Goal: Information Seeking & Learning: Understand process/instructions

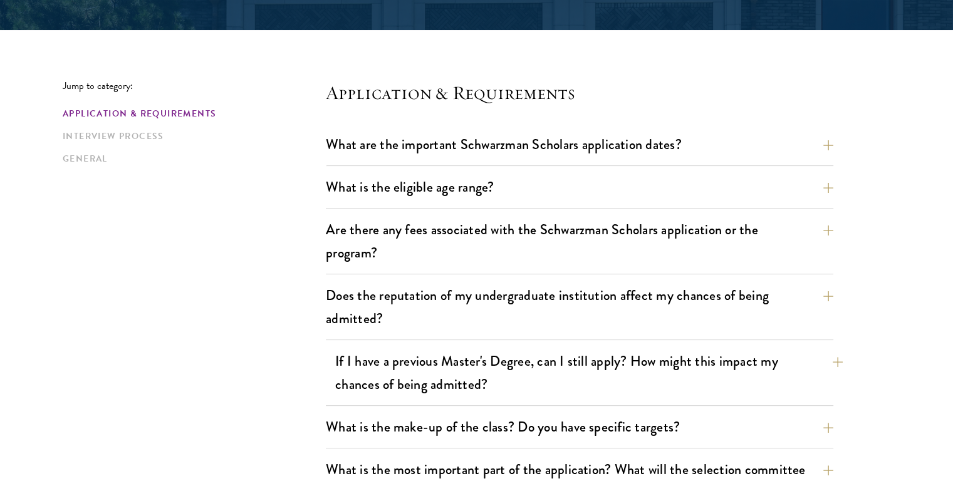
scroll to position [293, 0]
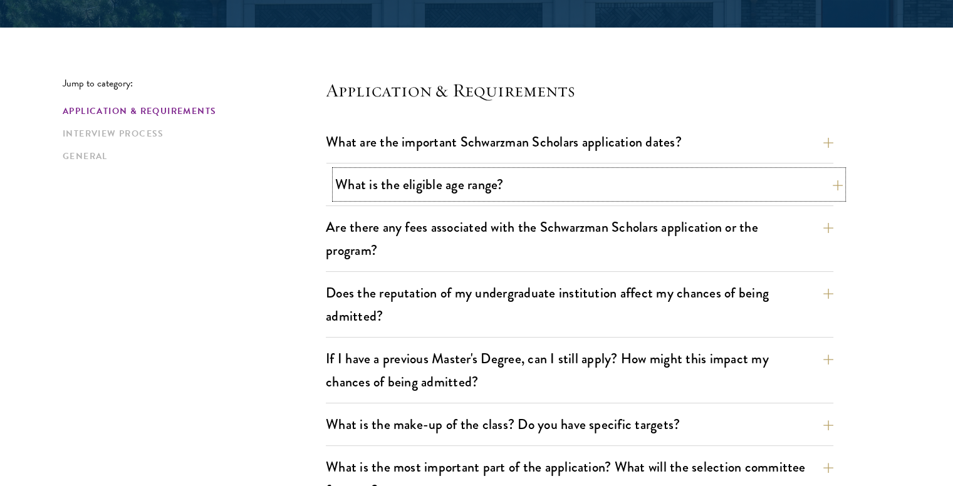
click at [485, 190] on button "What is the eligible age range?" at bounding box center [588, 184] width 507 height 28
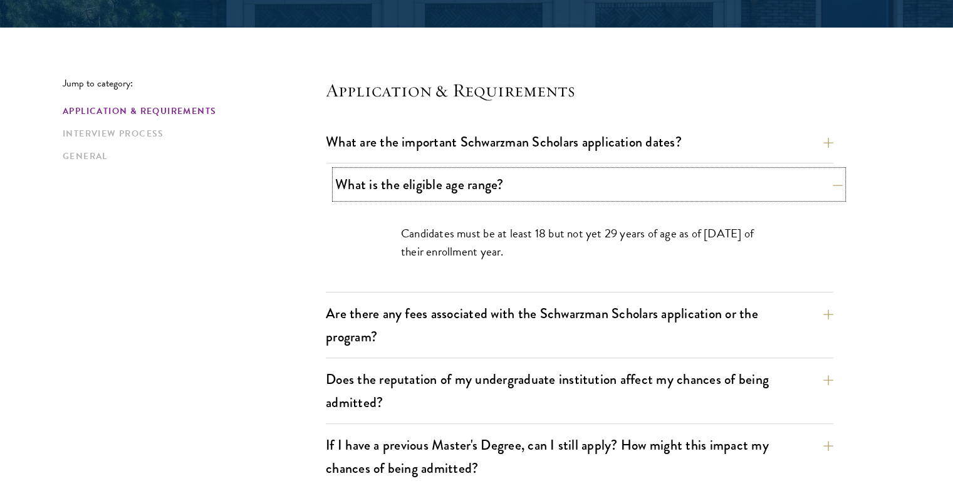
click at [485, 190] on button "What is the eligible age range?" at bounding box center [588, 184] width 507 height 28
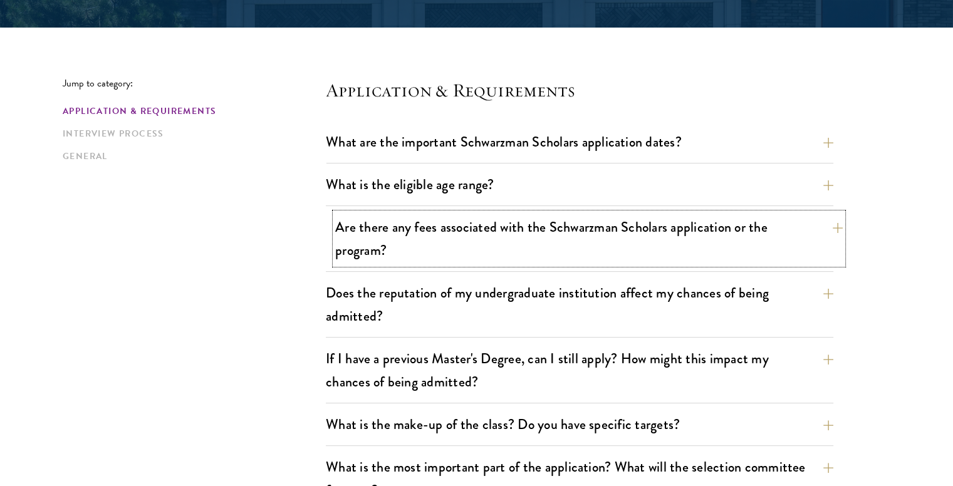
click at [486, 239] on button "Are there any fees associated with the Schwarzman Scholars application or the p…" at bounding box center [588, 238] width 507 height 51
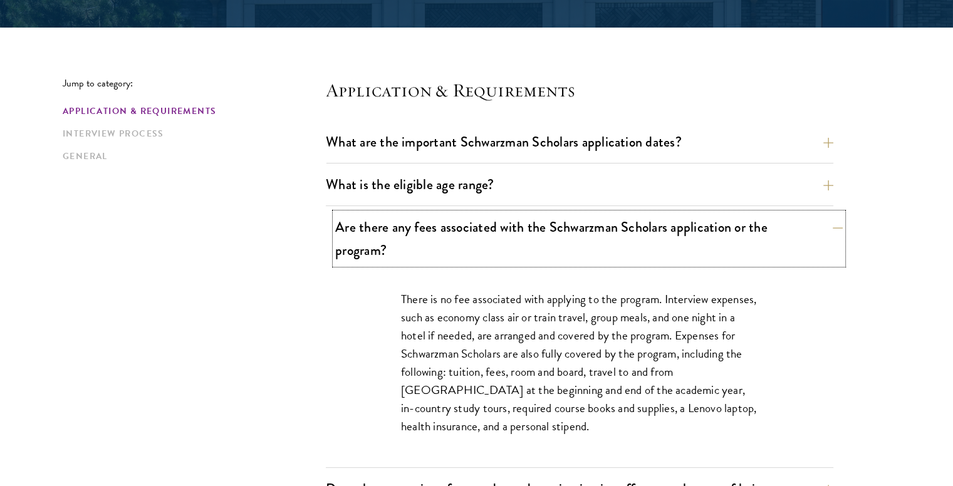
click at [486, 239] on button "Are there any fees associated with the Schwarzman Scholars application or the p…" at bounding box center [588, 238] width 507 height 51
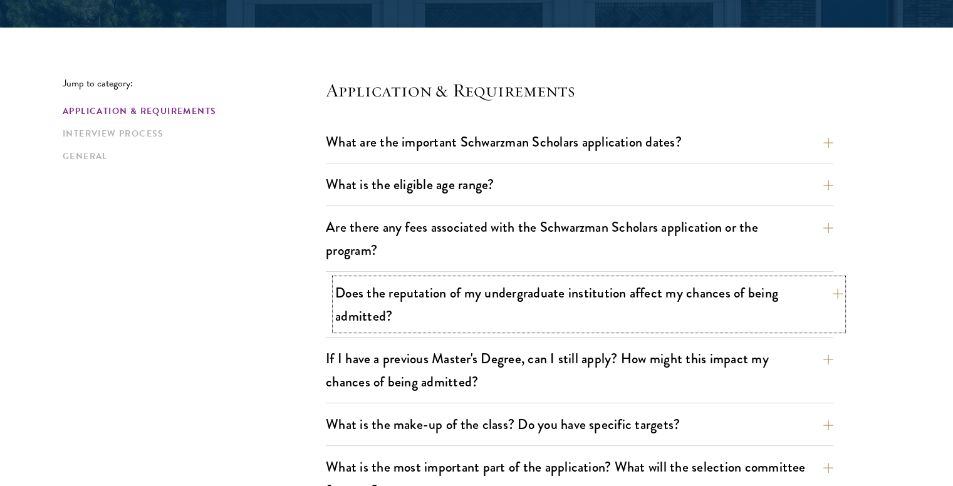
click at [356, 297] on button "Does the reputation of my undergraduate institution affect my chances of being …" at bounding box center [588, 304] width 507 height 51
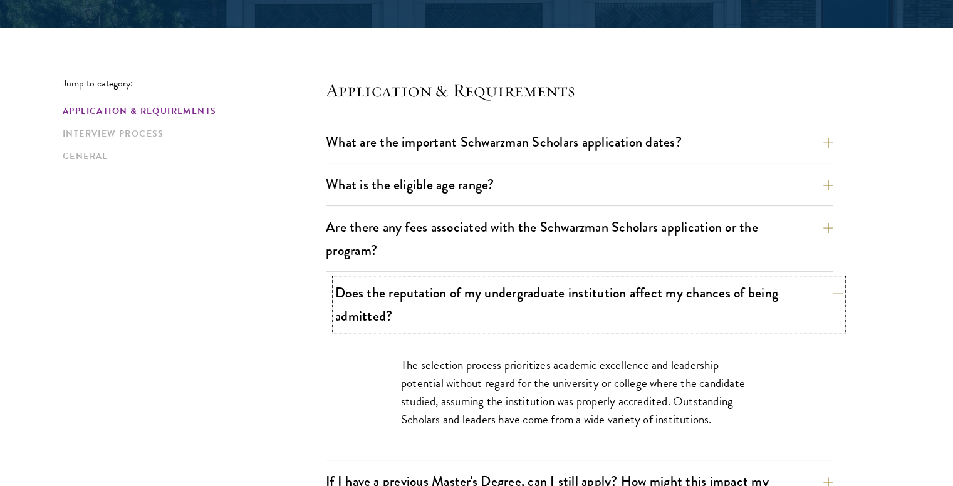
click at [356, 297] on button "Does the reputation of my undergraduate institution affect my chances of being …" at bounding box center [588, 304] width 507 height 51
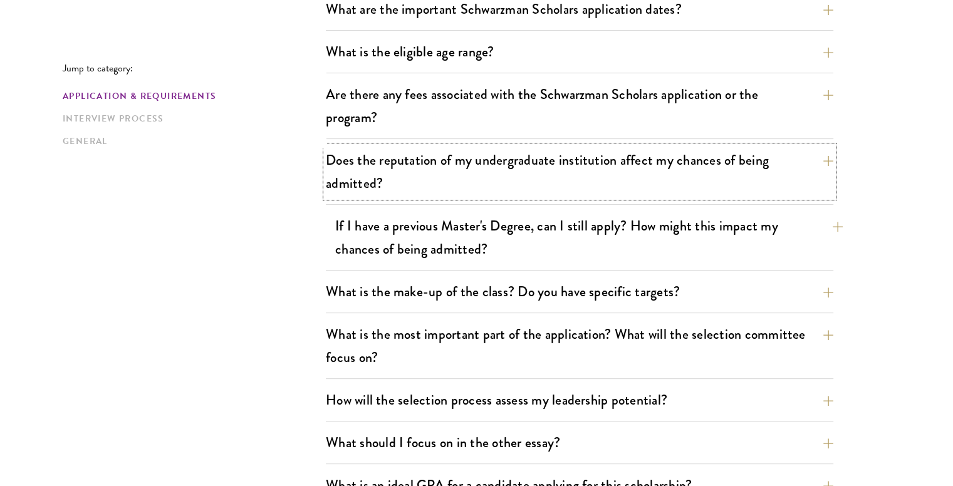
scroll to position [438, 0]
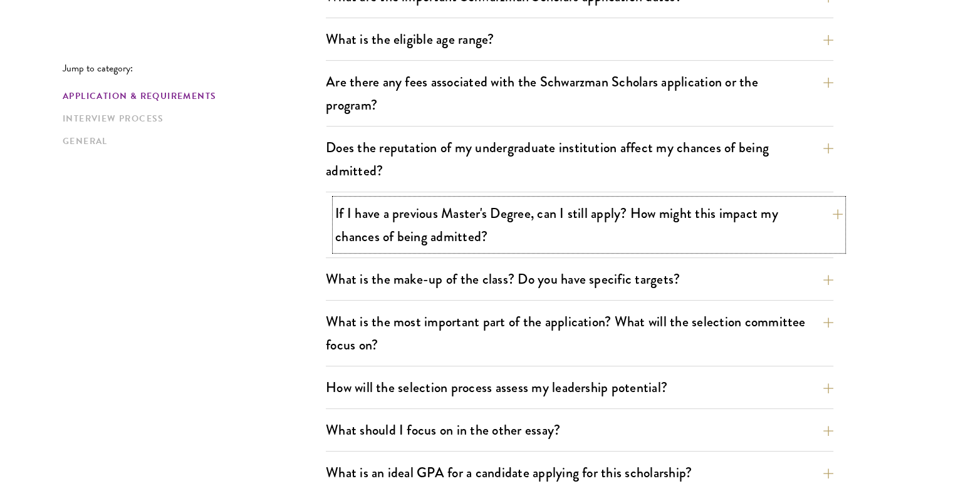
click at [400, 229] on button "If I have a previous Master's Degree, can I still apply? How might this impact …" at bounding box center [588, 224] width 507 height 51
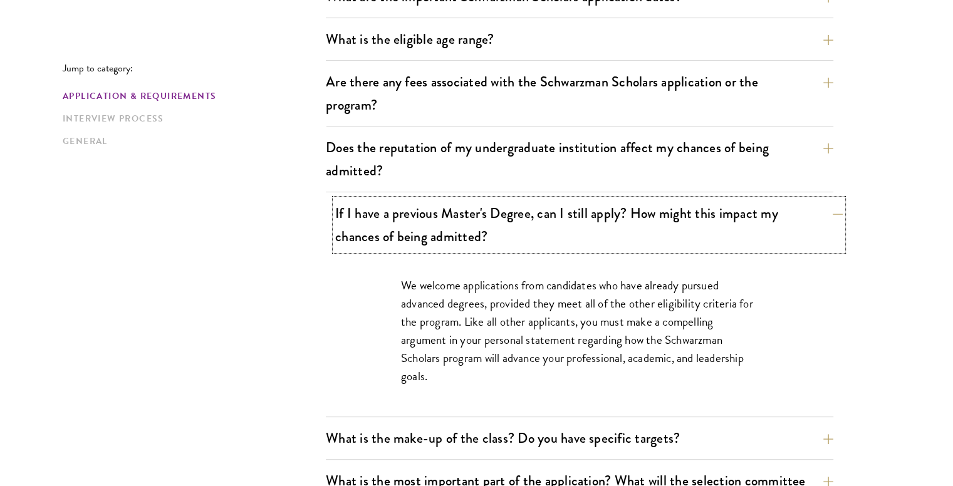
click at [400, 229] on button "If I have a previous Master's Degree, can I still apply? How might this impact …" at bounding box center [588, 224] width 507 height 51
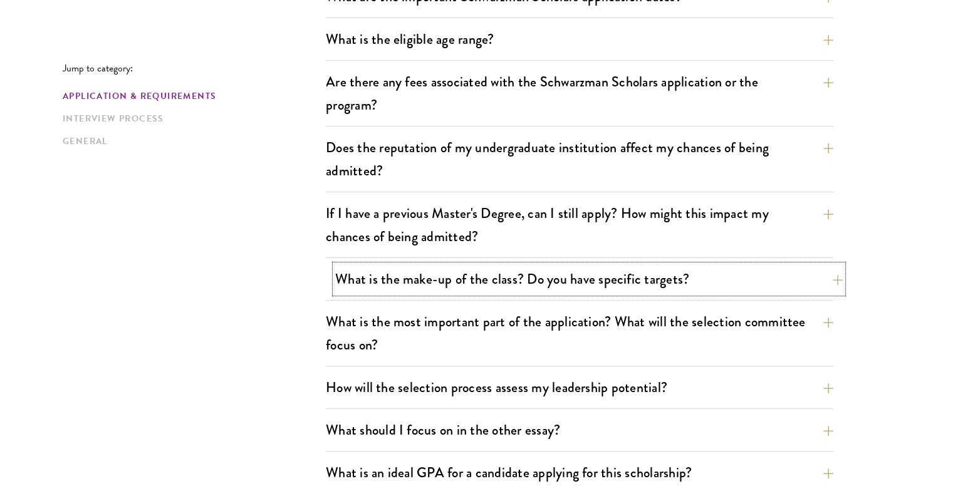
click at [383, 281] on button "What is the make-up of the class? Do you have specific targets?" at bounding box center [588, 279] width 507 height 28
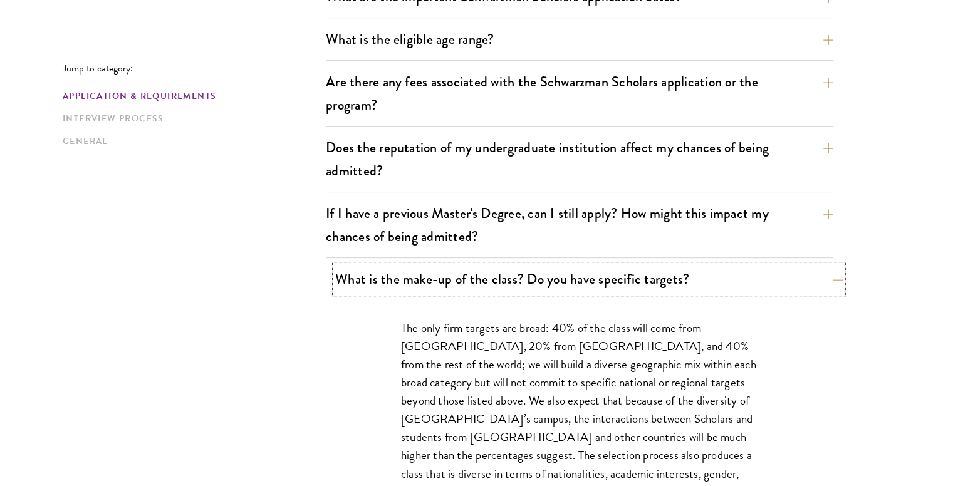
click at [383, 281] on button "What is the make-up of the class? Do you have specific targets?" at bounding box center [588, 279] width 507 height 28
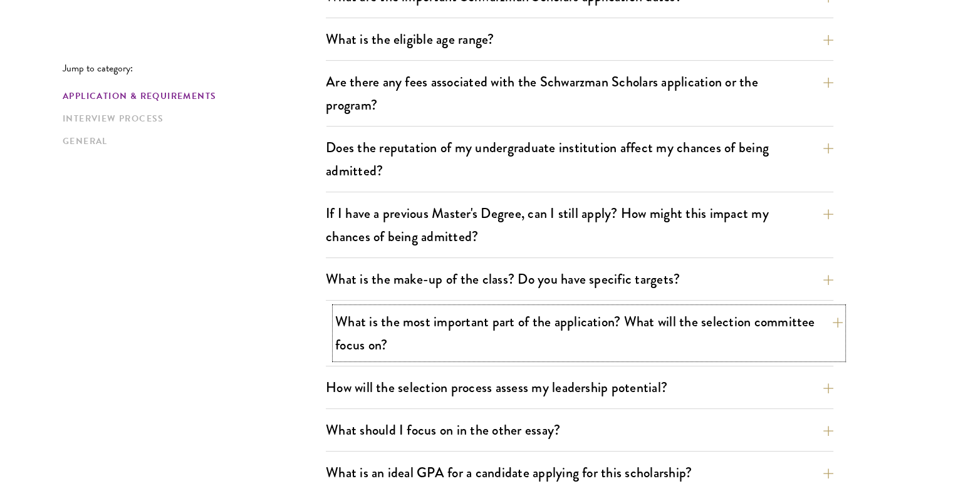
click at [396, 341] on button "What is the most important part of the application? What will the selection com…" at bounding box center [588, 333] width 507 height 51
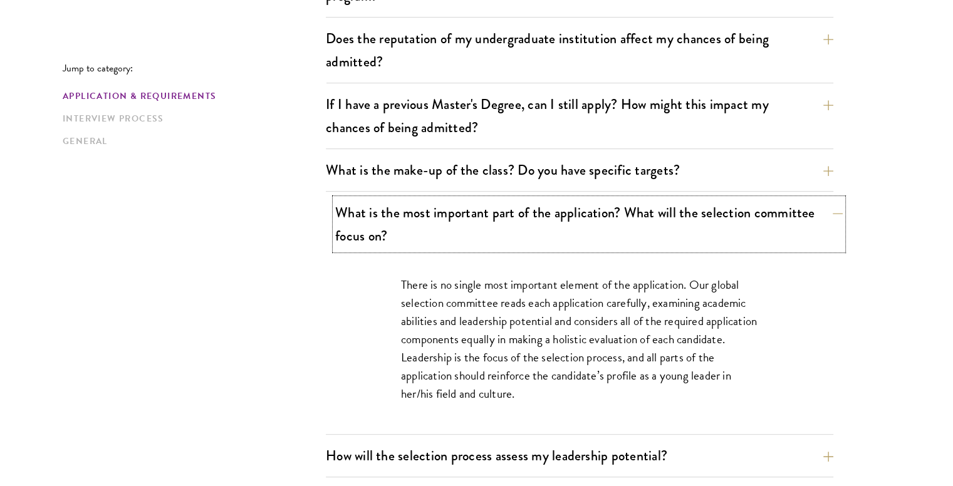
scroll to position [546, 0]
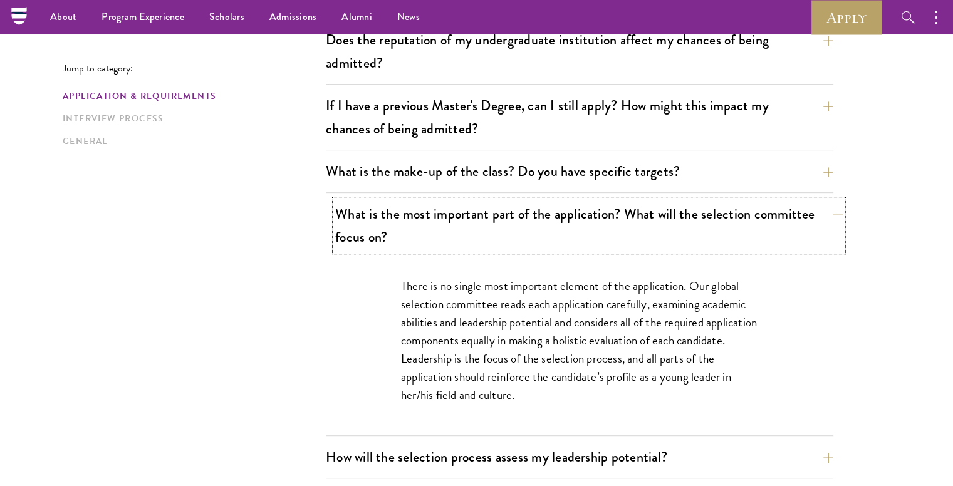
click at [391, 234] on button "What is the most important part of the application? What will the selection com…" at bounding box center [588, 225] width 507 height 51
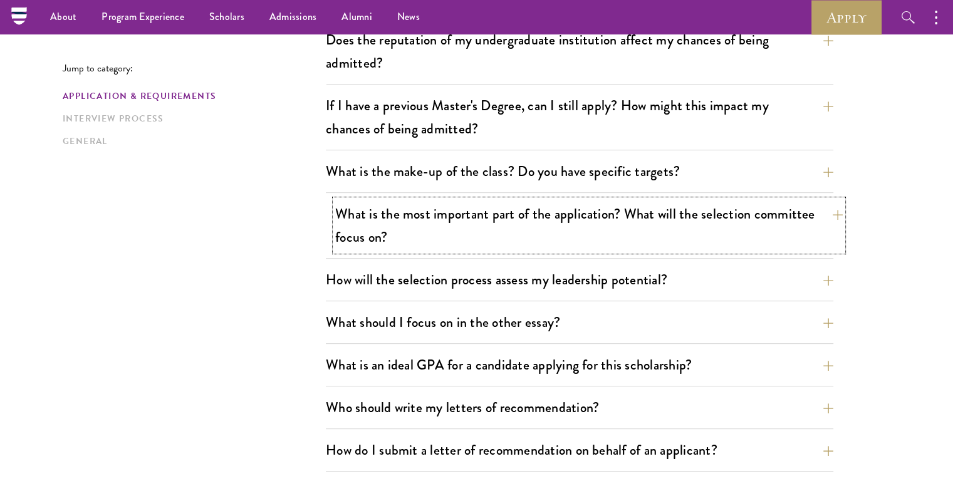
click at [391, 234] on button "What is the most important part of the application? What will the selection com…" at bounding box center [588, 225] width 507 height 51
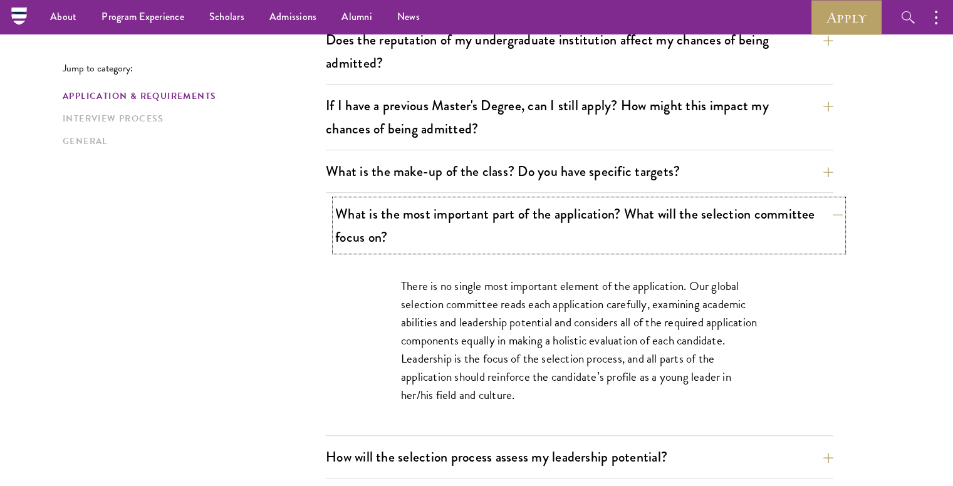
click at [391, 234] on button "What is the most important part of the application? What will the selection com…" at bounding box center [588, 225] width 507 height 51
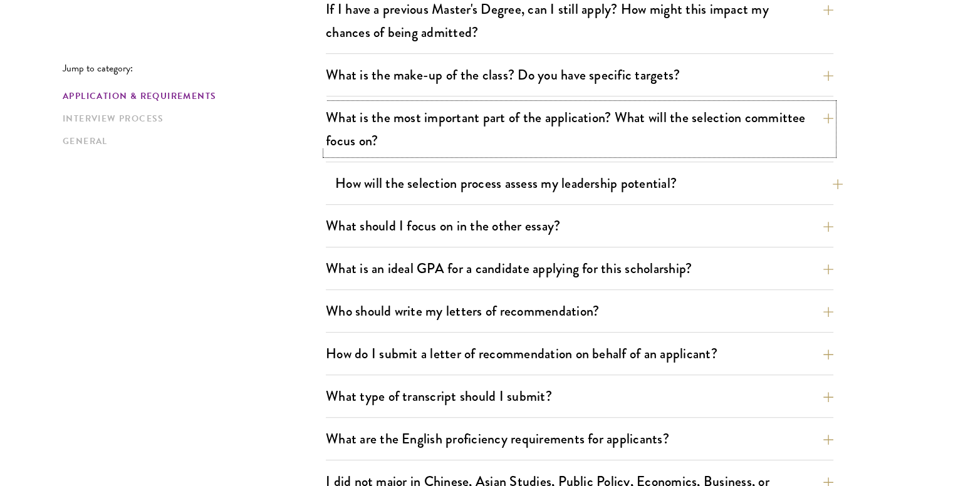
scroll to position [658, 0]
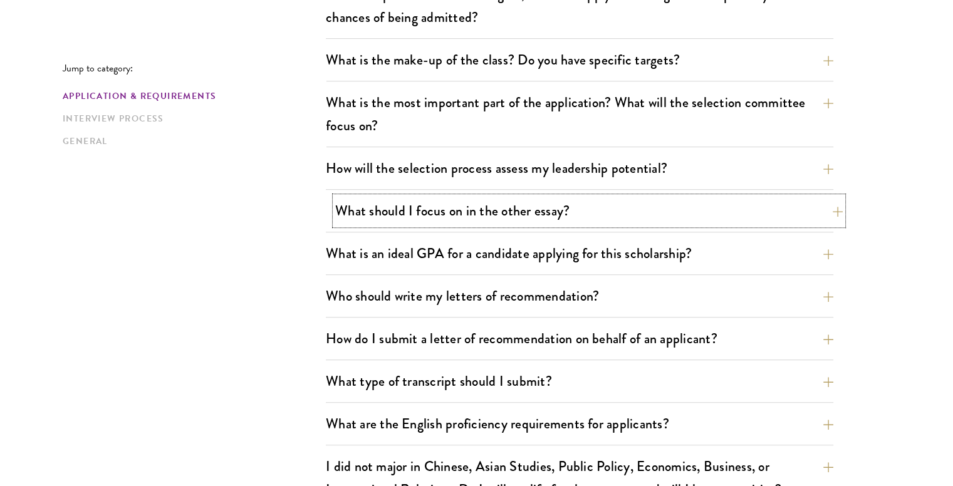
click at [389, 214] on button "What should I focus on in the other essay?" at bounding box center [588, 211] width 507 height 28
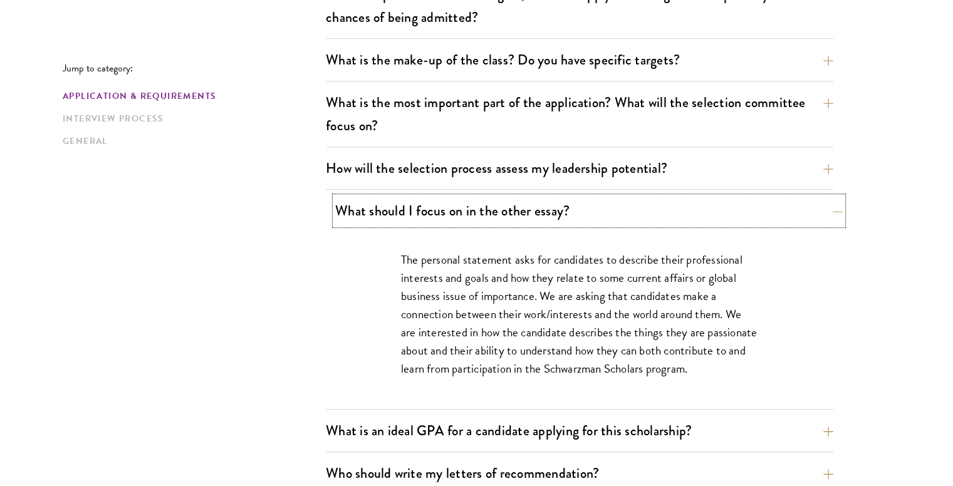
click at [389, 214] on button "What should I focus on in the other essay?" at bounding box center [588, 211] width 507 height 28
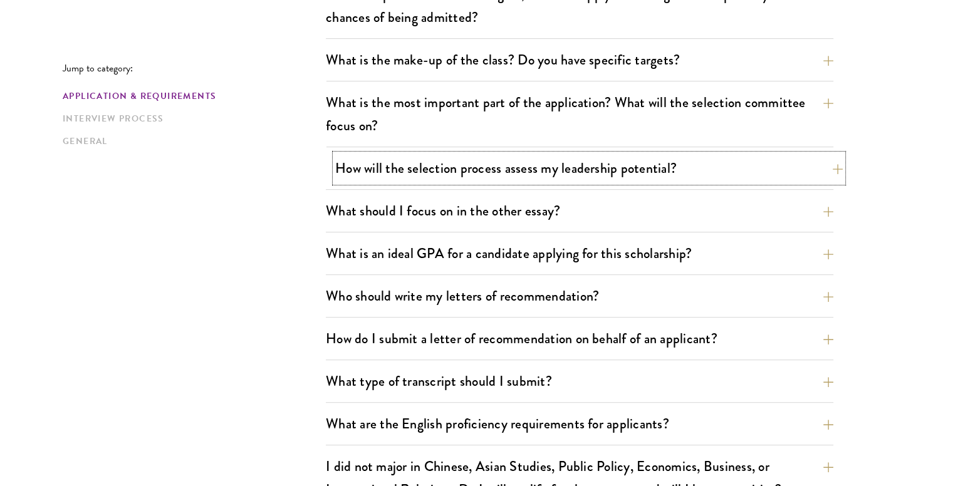
click at [364, 163] on button "How will the selection process assess my leadership potential?" at bounding box center [588, 168] width 507 height 28
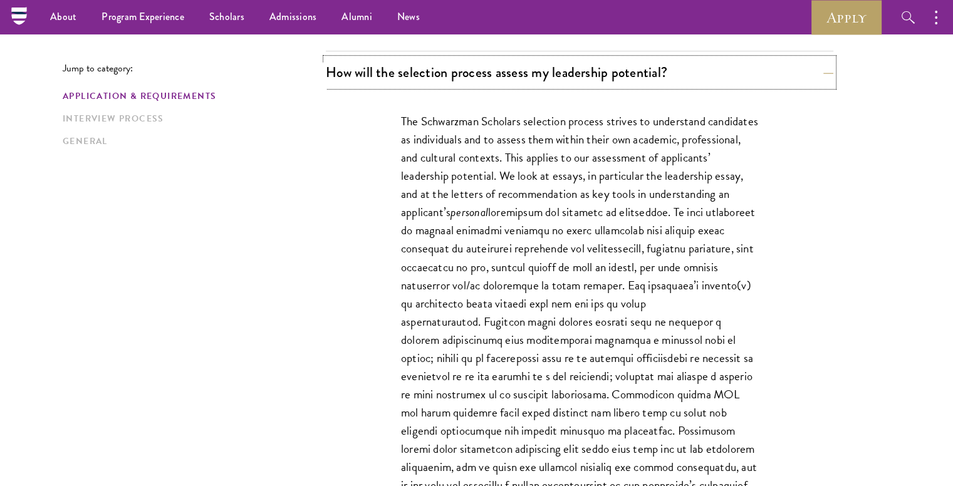
scroll to position [754, 0]
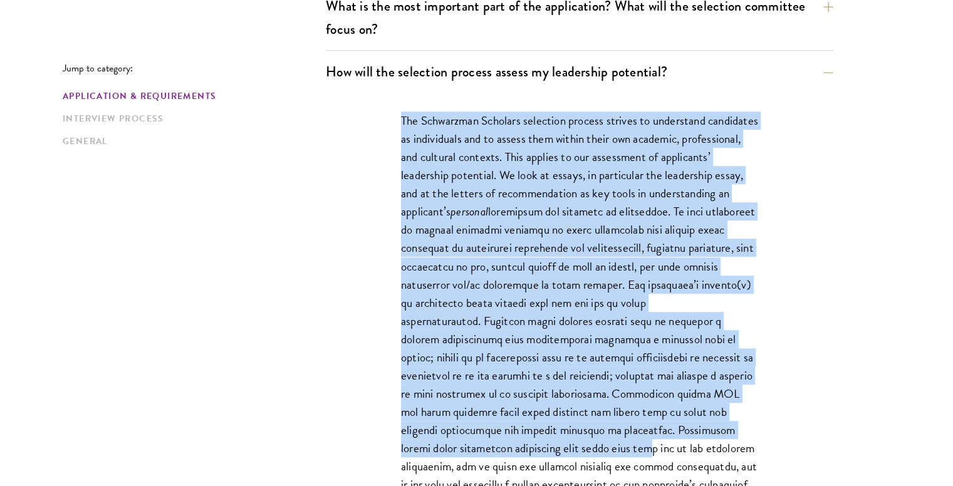
drag, startPoint x: 386, startPoint y: 113, endPoint x: 607, endPoint y: 445, distance: 398.3
click at [607, 445] on div "The Schwarzman Scholars selection process strives to understand candidates as i…" at bounding box center [579, 423] width 432 height 660
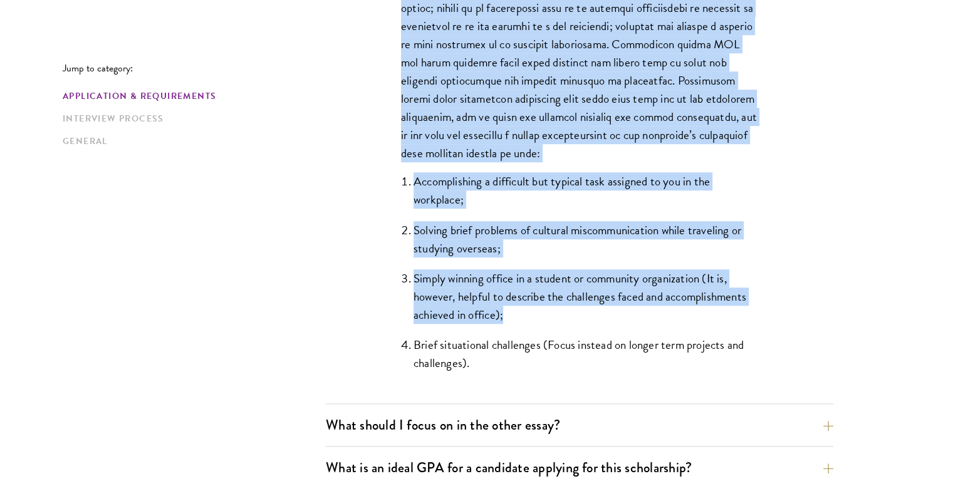
scroll to position [1129, 0]
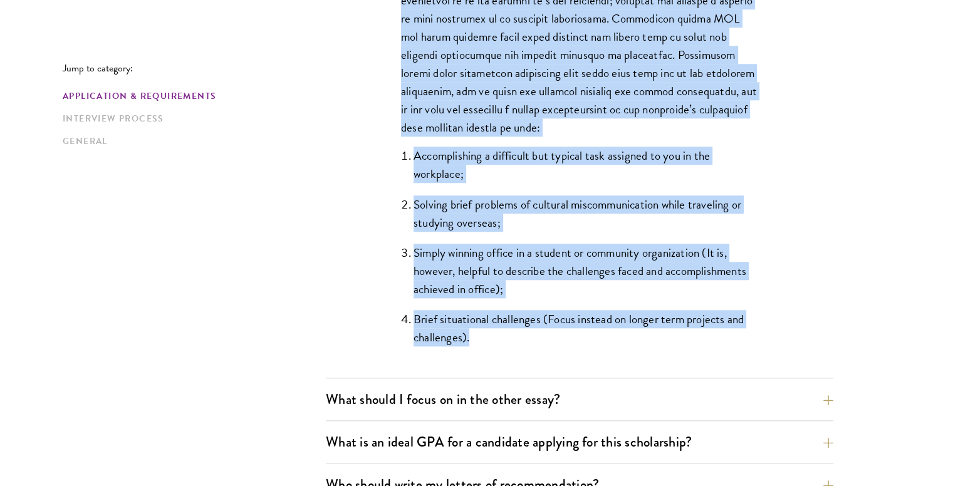
copy div "Lor Ipsumdolor Sitametc adipiscin elitsed doeiusm te incididunt utlaboreet do m…"
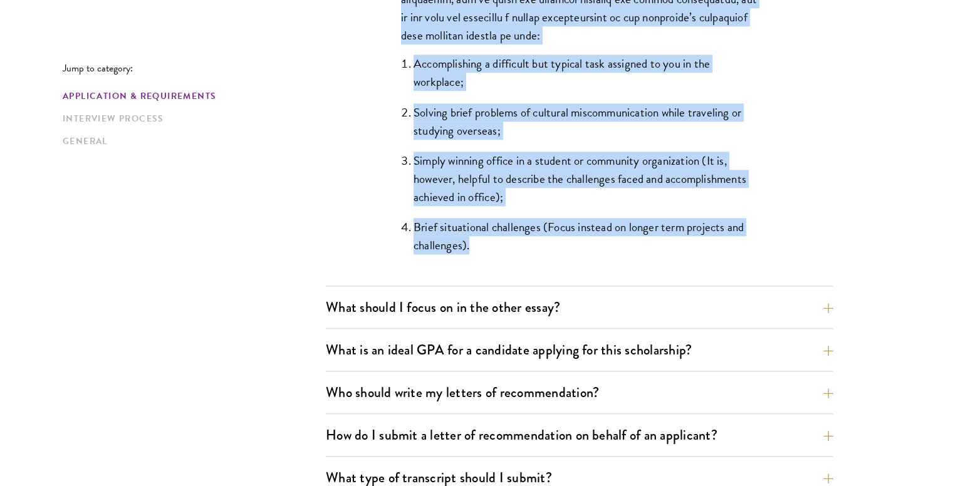
scroll to position [1236, 0]
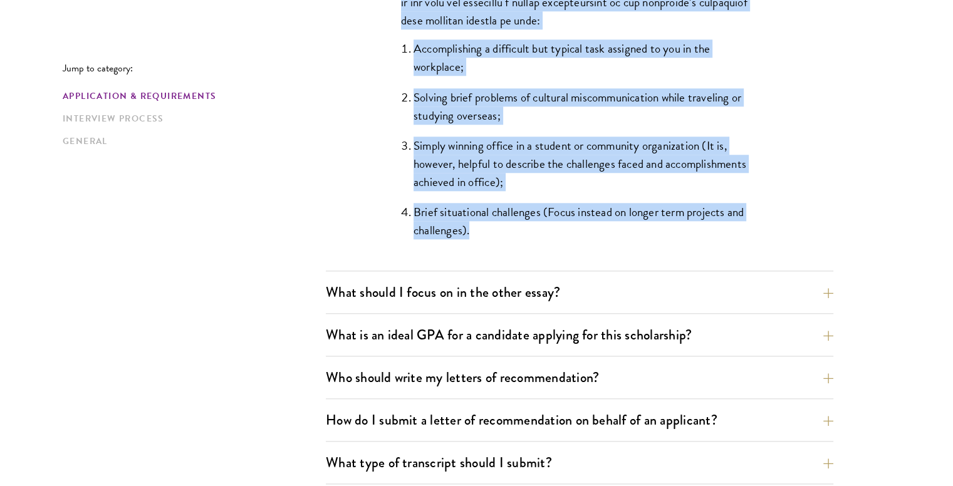
click at [861, 215] on div "Jump to category: Application & Requirements Interview Process General Applicat…" at bounding box center [476, 444] width 827 height 2620
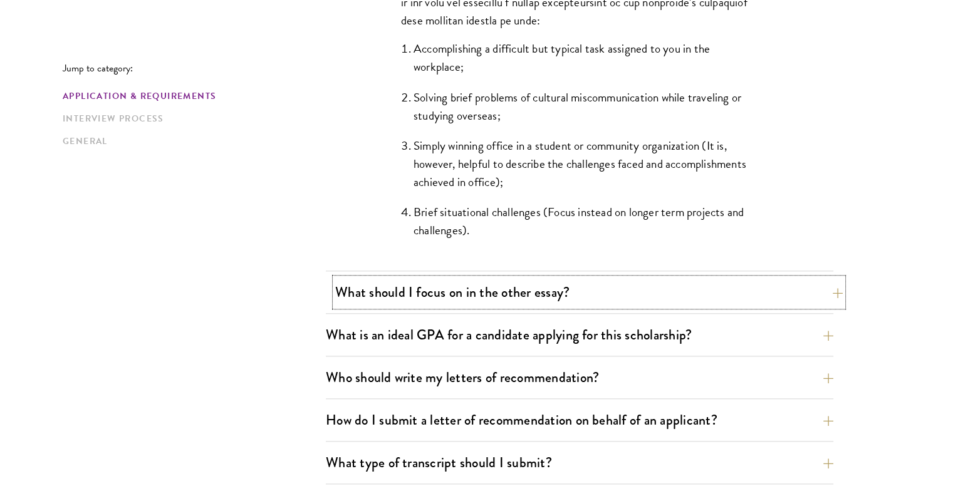
click at [816, 288] on button "What should I focus on in the other essay?" at bounding box center [588, 292] width 507 height 28
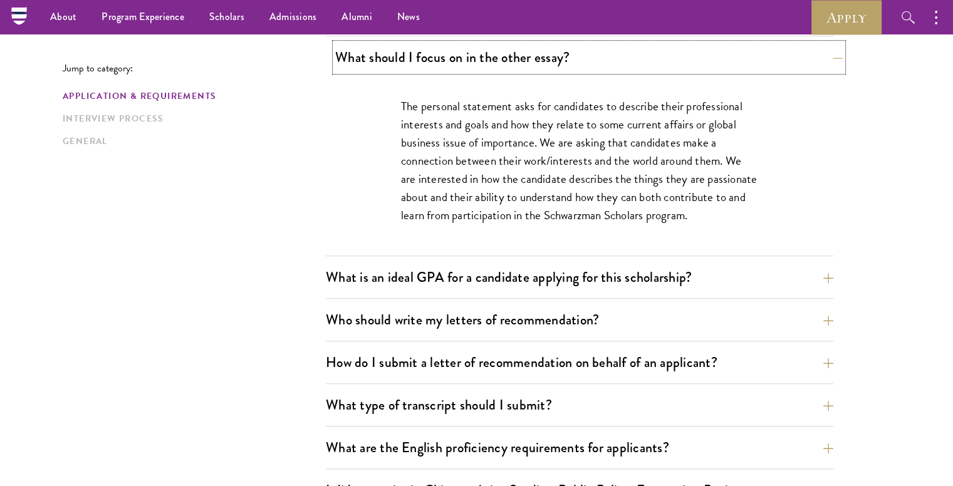
scroll to position [809, 0]
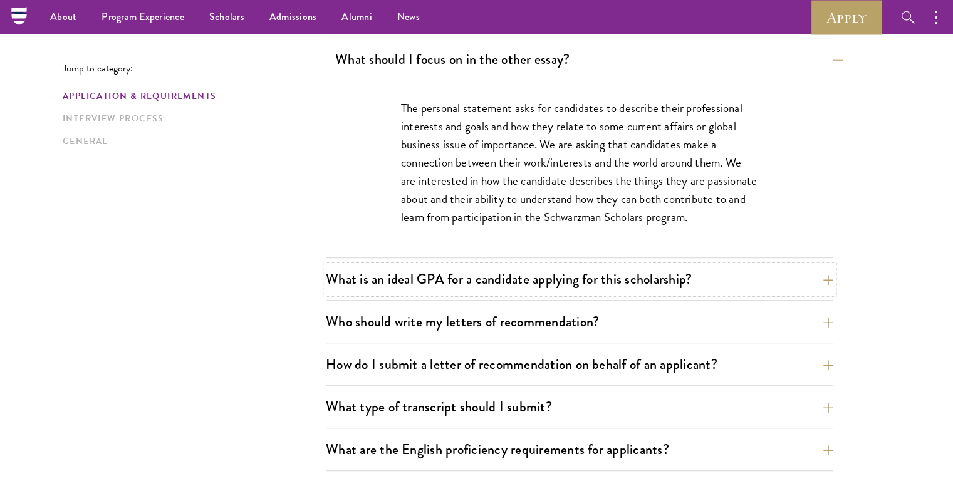
click at [816, 288] on button "What is an ideal GPA for a candidate applying for this scholarship?" at bounding box center [579, 279] width 507 height 28
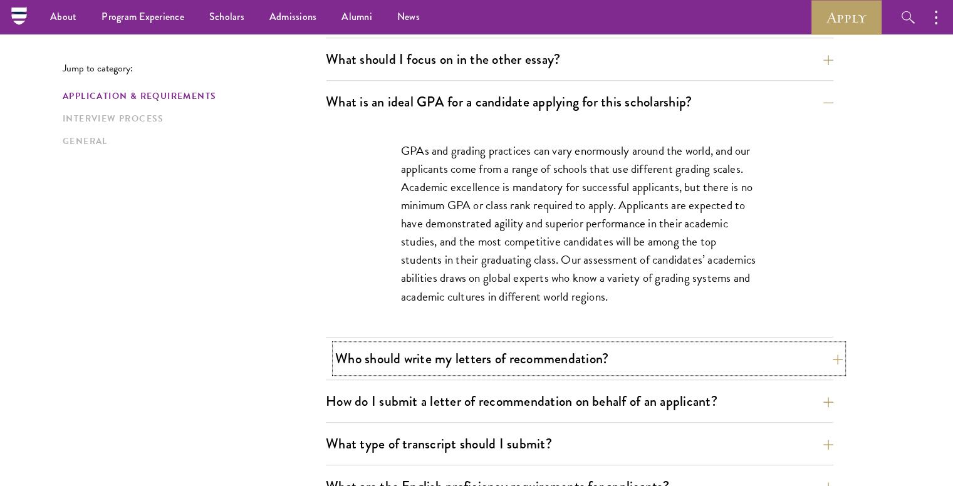
click at [784, 349] on button "Who should write my letters of recommendation?" at bounding box center [588, 358] width 507 height 28
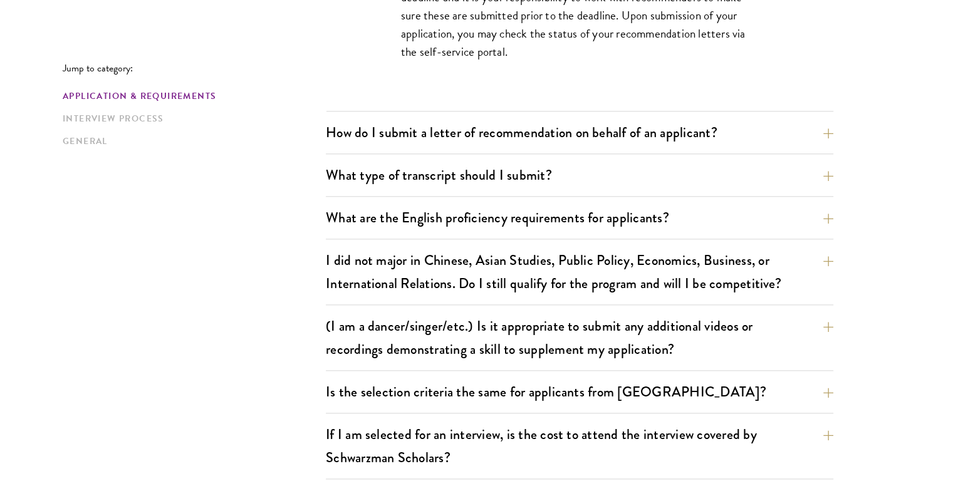
scroll to position [1430, 0]
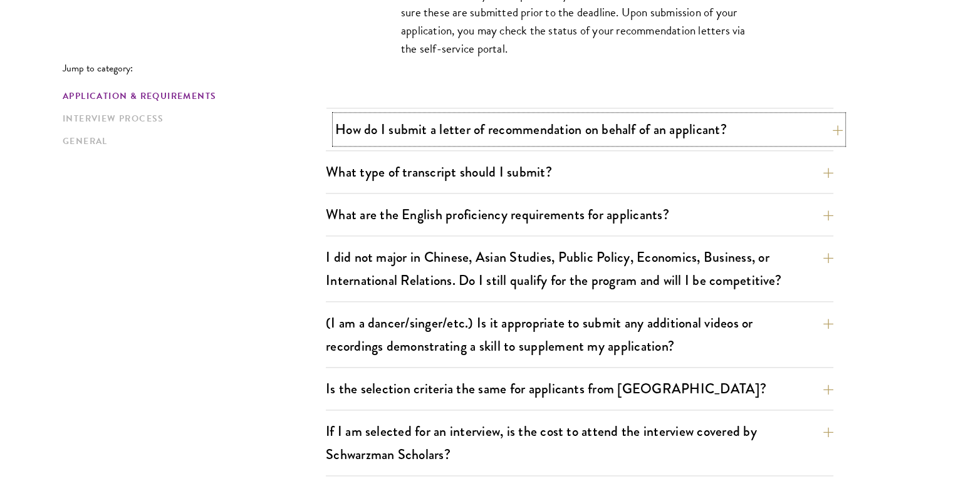
click at [805, 133] on button "How do I submit a letter of recommendation on behalf of an applicant?" at bounding box center [588, 129] width 507 height 28
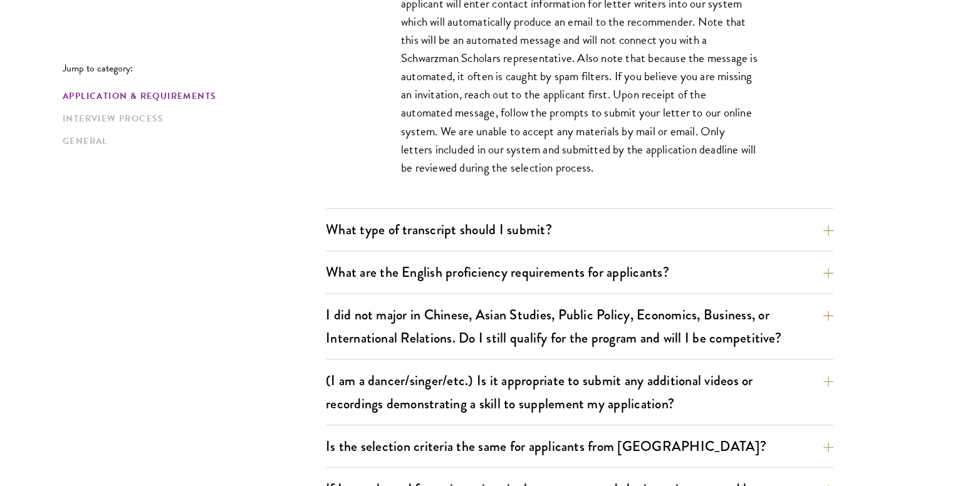
scroll to position [1090, 0]
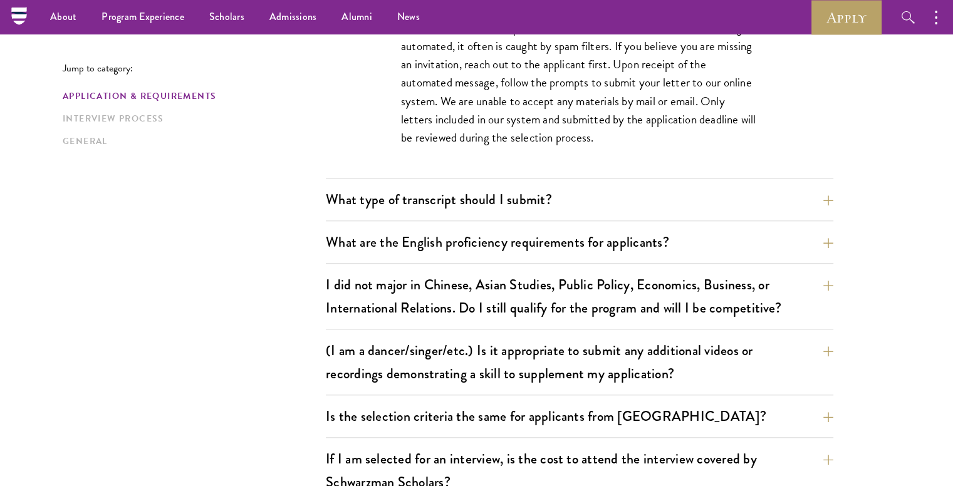
click at [812, 212] on div "What type of transcript should I submit? Our preference is for a scanned copy o…" at bounding box center [579, 203] width 507 height 36
click at [816, 206] on button "What type of transcript should I submit?" at bounding box center [588, 199] width 507 height 28
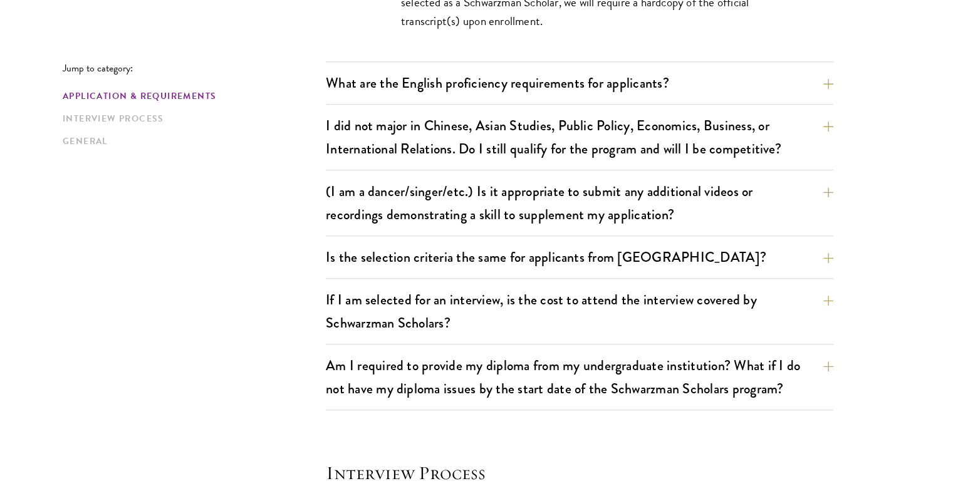
scroll to position [1243, 0]
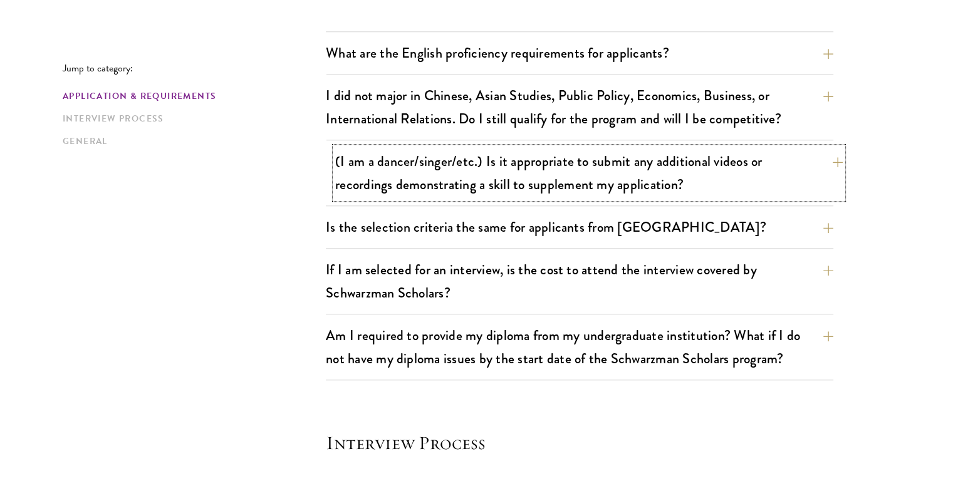
click at [813, 177] on button "(I am a dancer/singer/etc.) Is it appropriate to submit any additional videos o…" at bounding box center [588, 172] width 507 height 51
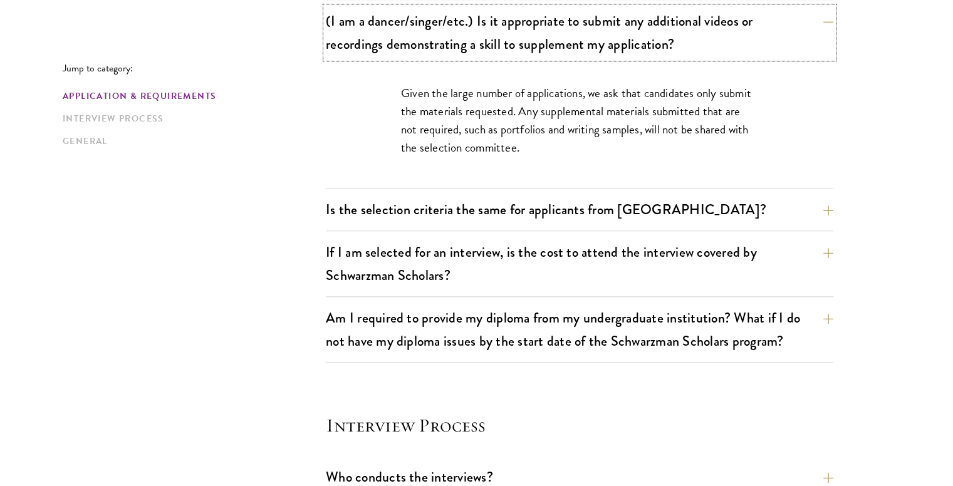
scroll to position [1185, 0]
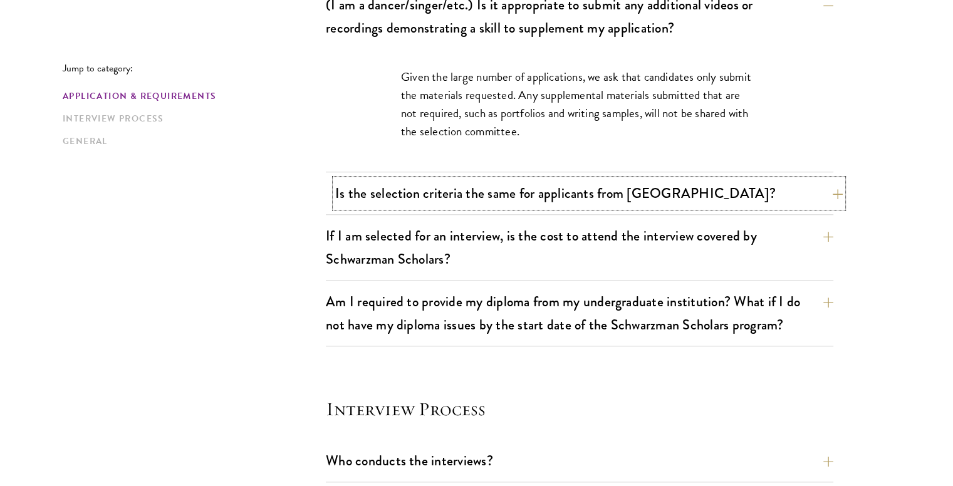
click at [818, 179] on button "Is the selection criteria the same for applicants from [GEOGRAPHIC_DATA]?" at bounding box center [588, 193] width 507 height 28
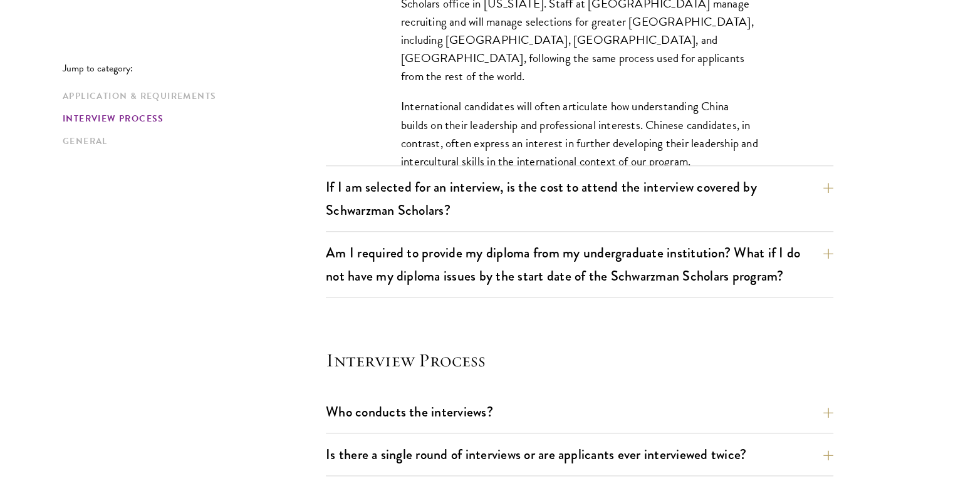
scroll to position [1340, 0]
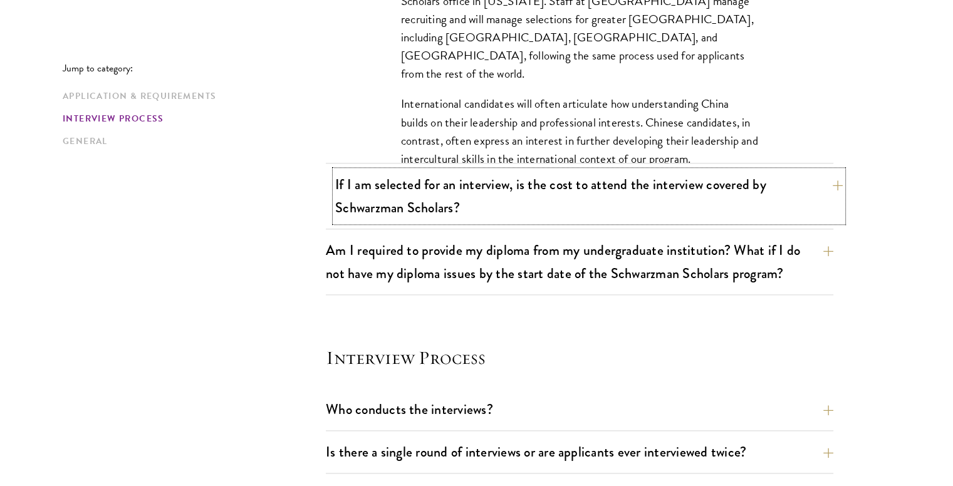
click at [832, 189] on button "If I am selected for an interview, is the cost to attend the interview covered …" at bounding box center [588, 195] width 507 height 51
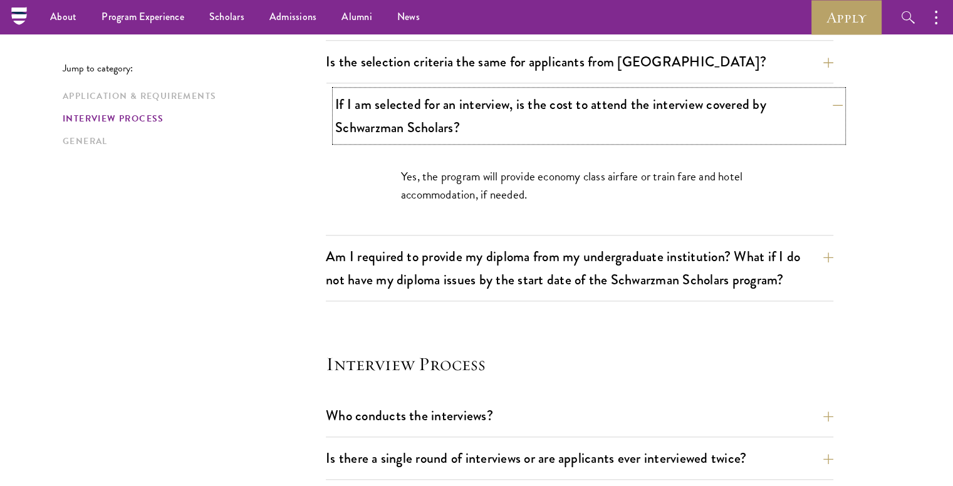
scroll to position [1190, 0]
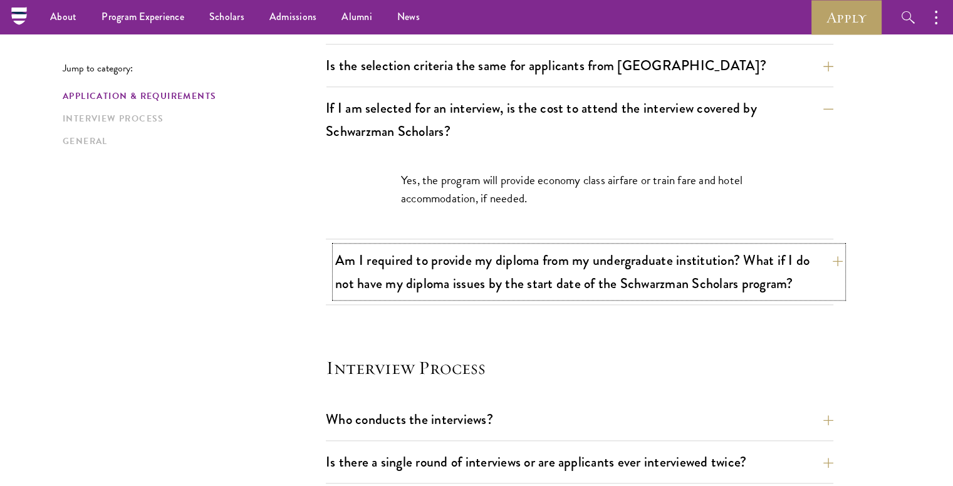
click at [822, 289] on button "Am I required to provide my diploma from my undergraduate institution? What if …" at bounding box center [588, 271] width 507 height 51
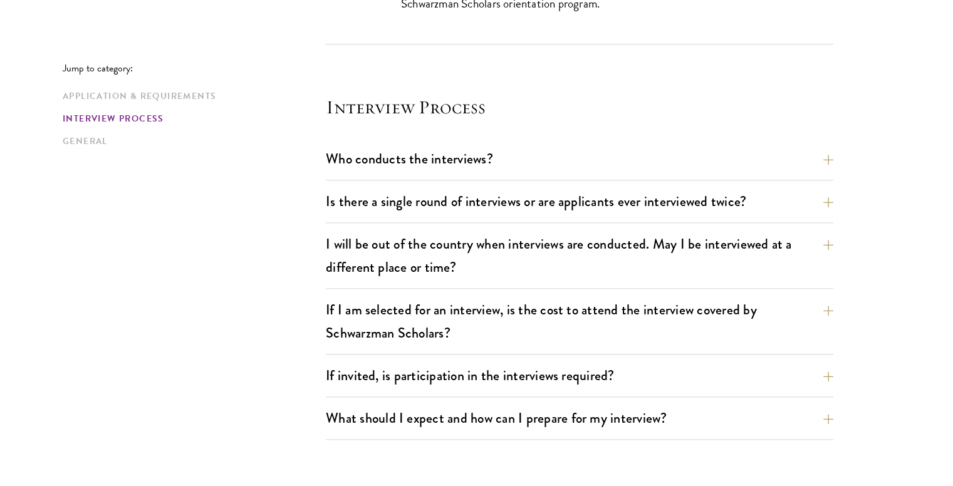
scroll to position [1524, 0]
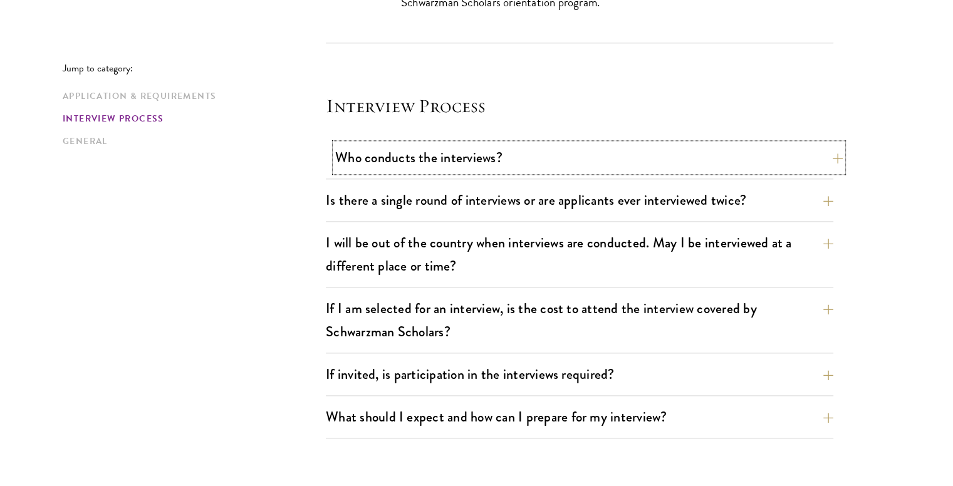
click at [831, 153] on button "Who conducts the interviews?" at bounding box center [588, 157] width 507 height 28
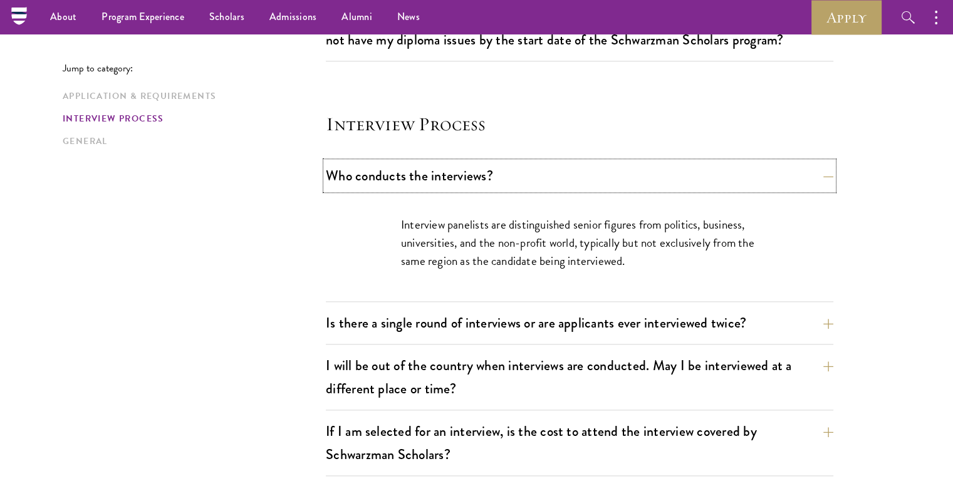
scroll to position [1340, 0]
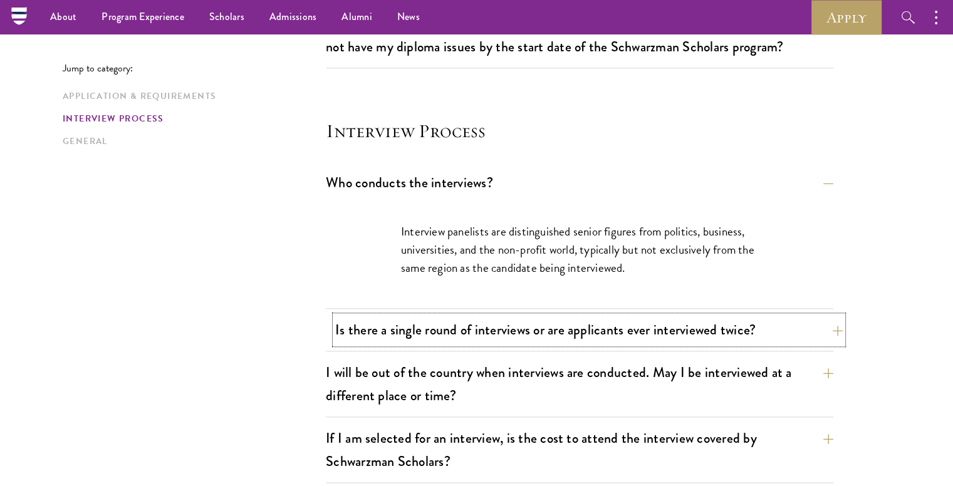
click at [827, 329] on button "Is there a single round of interviews or are applicants ever interviewed twice?" at bounding box center [588, 330] width 507 height 28
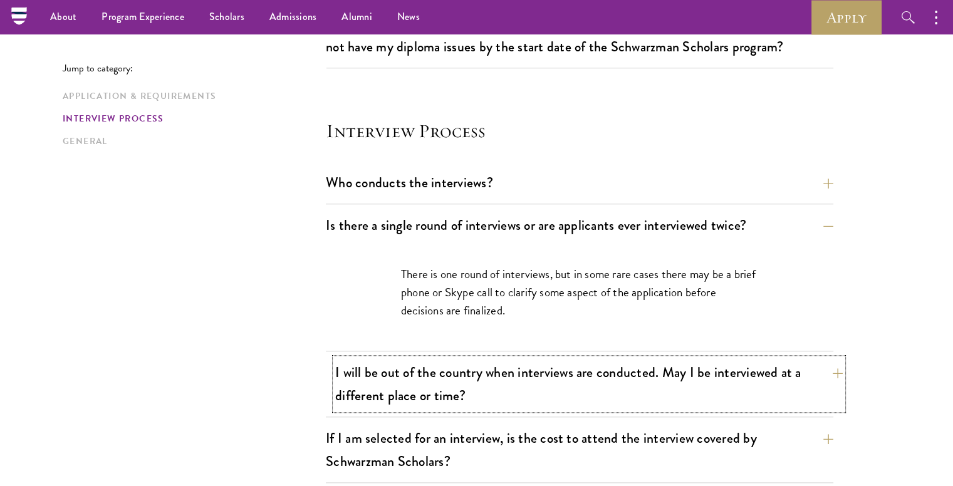
click at [832, 372] on button "I will be out of the country when interviews are conducted. May I be interviewe…" at bounding box center [588, 383] width 507 height 51
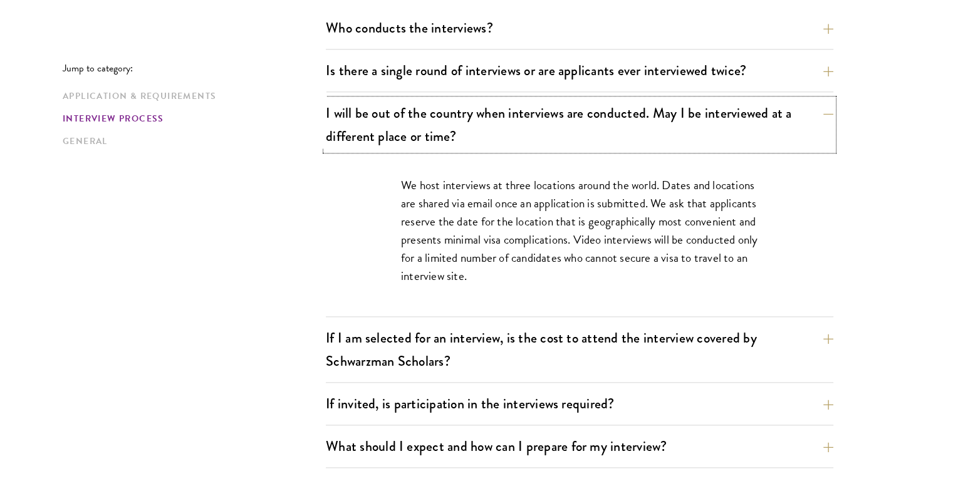
scroll to position [1507, 0]
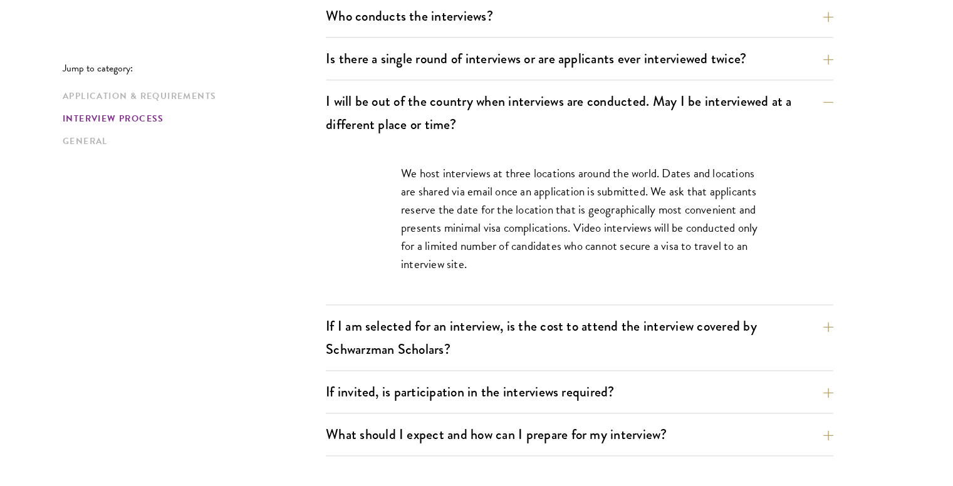
click at [828, 324] on button "If I am selected for an interview, is the cost to attend the interview covered …" at bounding box center [588, 337] width 507 height 51
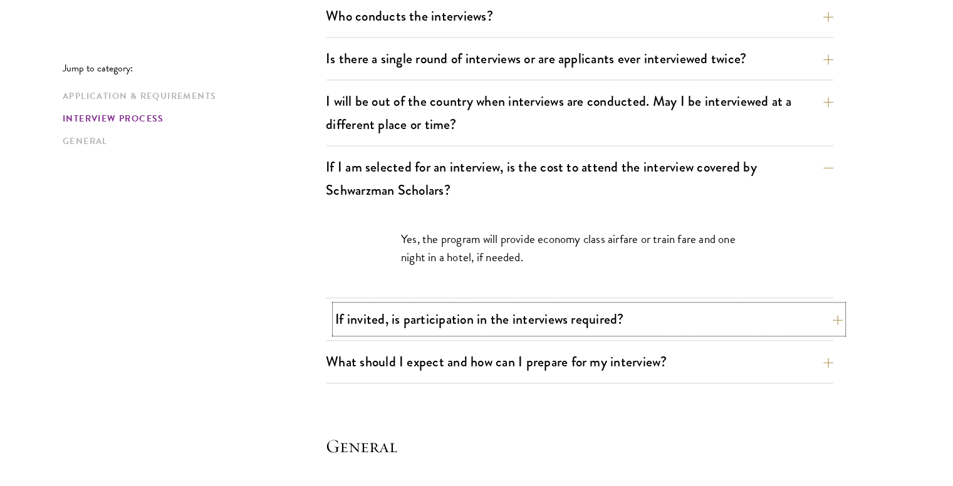
click at [832, 316] on button "If invited, is participation in the interviews required?" at bounding box center [588, 319] width 507 height 28
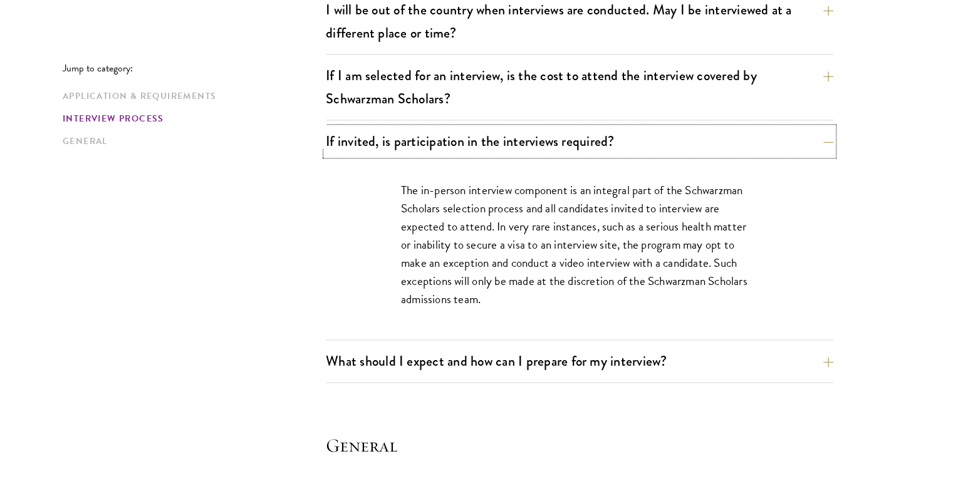
scroll to position [1600, 0]
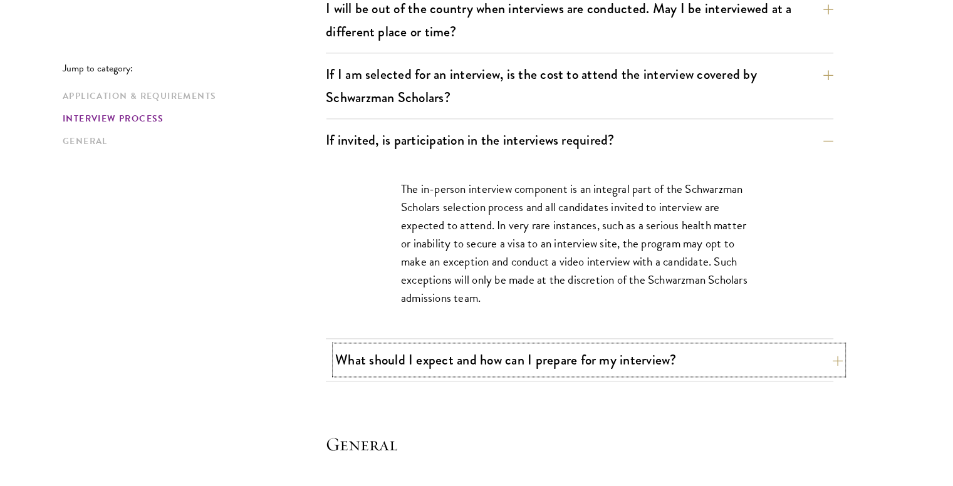
click at [837, 353] on button "What should I expect and how can I prepare for my interview?" at bounding box center [588, 360] width 507 height 28
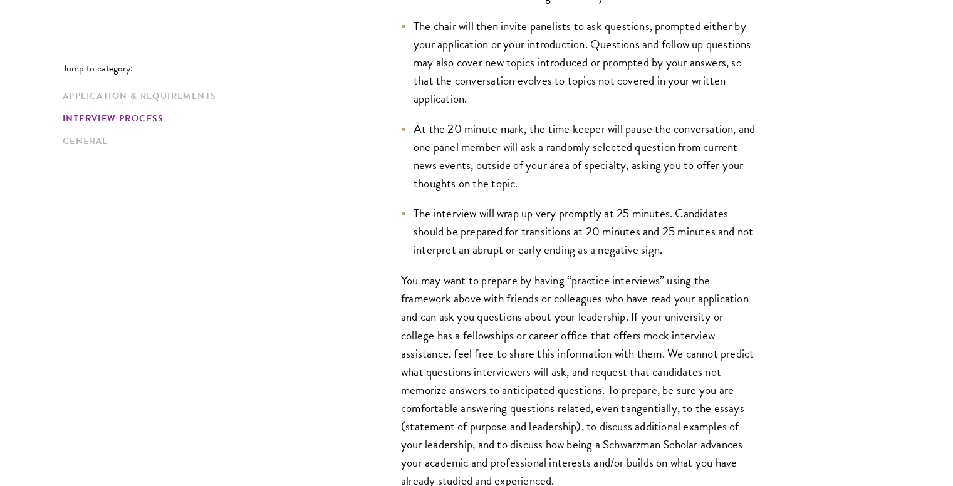
scroll to position [2059, 0]
